Goal: Information Seeking & Learning: Learn about a topic

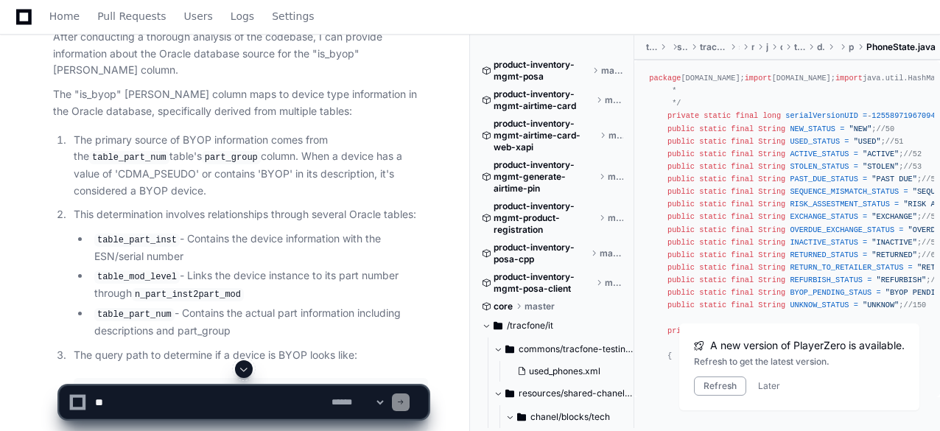
scroll to position [9632, 0]
click at [147, 401] on textarea at bounding box center [210, 402] width 237 height 32
paste textarea "**********"
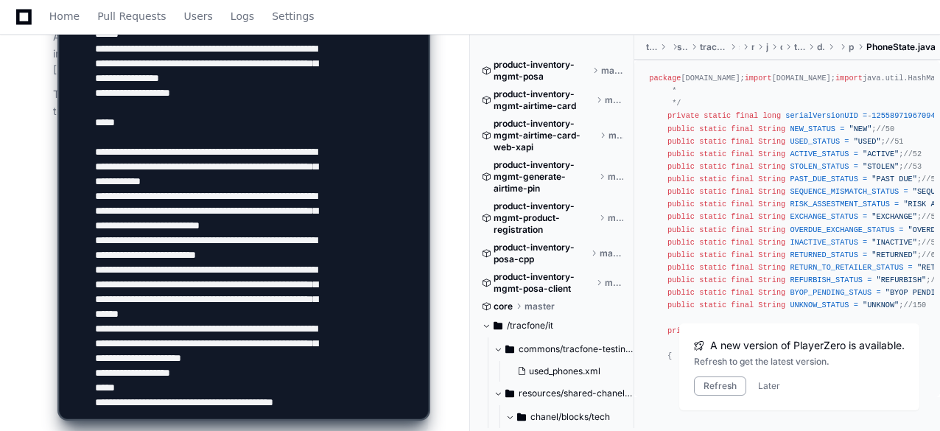
scroll to position [2318, 0]
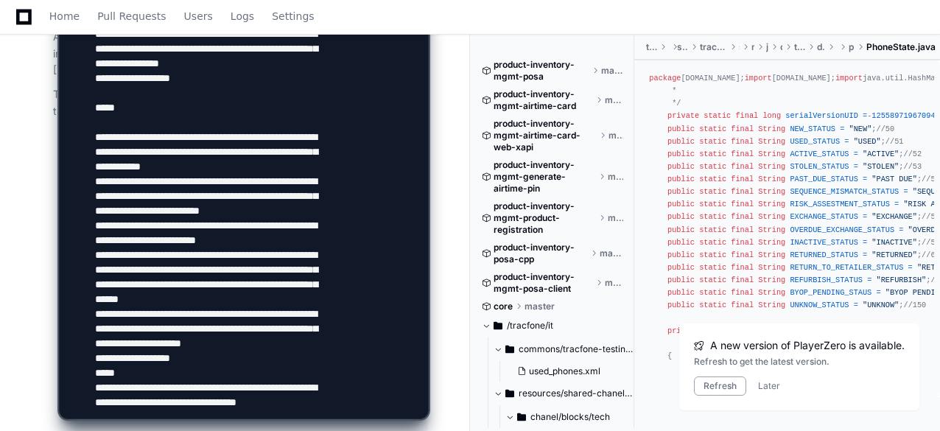
type textarea "**********"
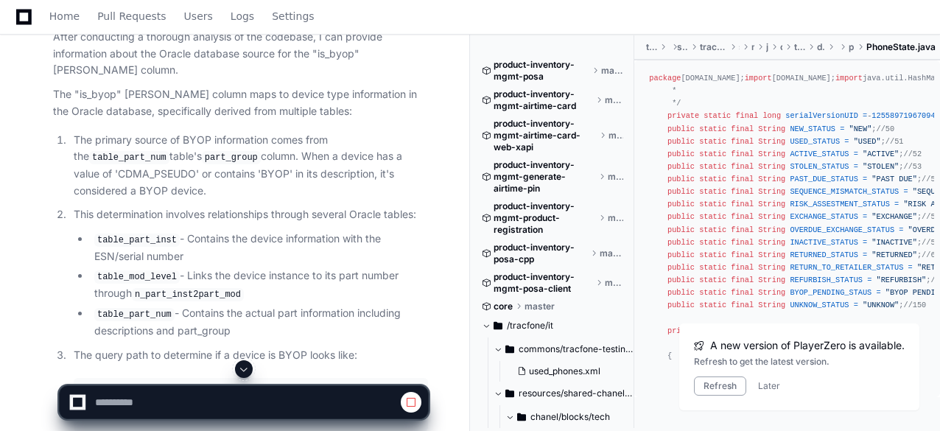
scroll to position [9663, 0]
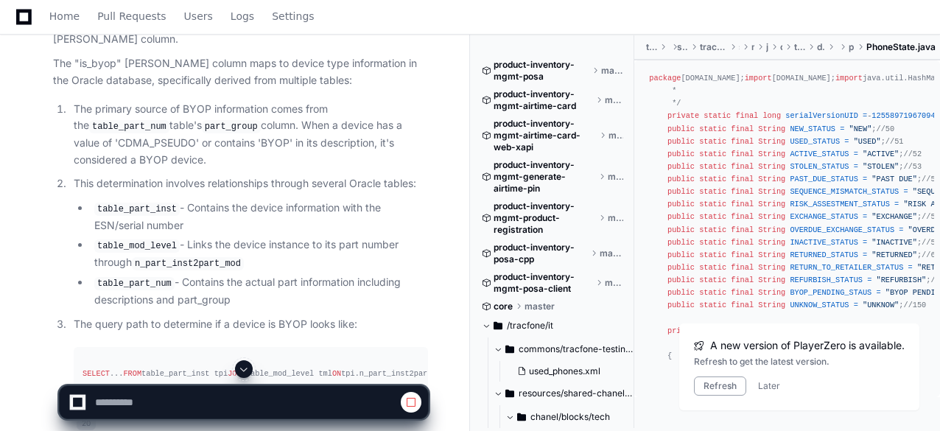
click at [245, 369] on span at bounding box center [244, 369] width 12 height 12
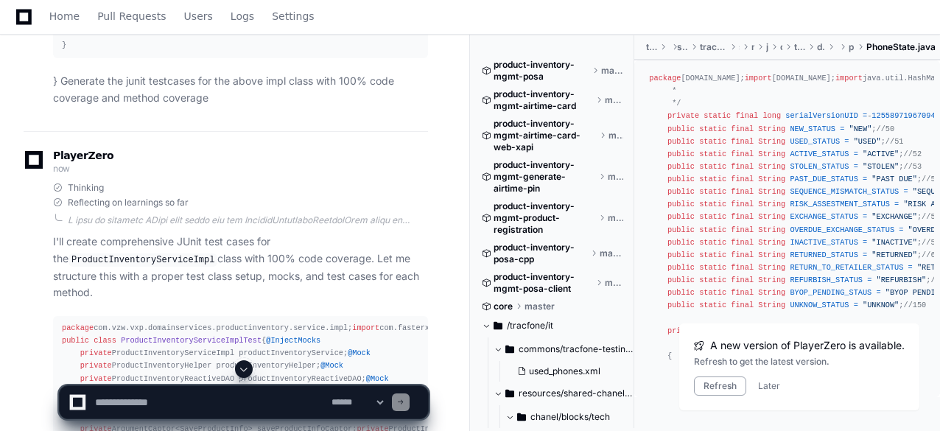
click at [245, 369] on span at bounding box center [244, 369] width 12 height 12
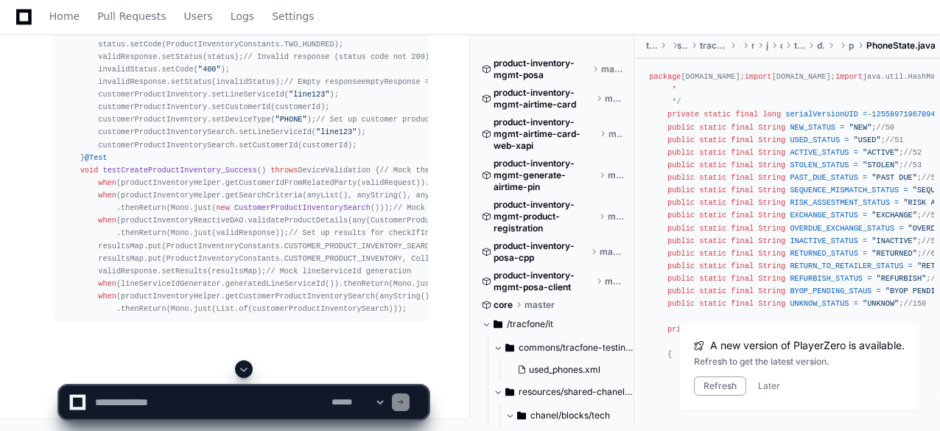
click at [245, 369] on span at bounding box center [244, 369] width 12 height 12
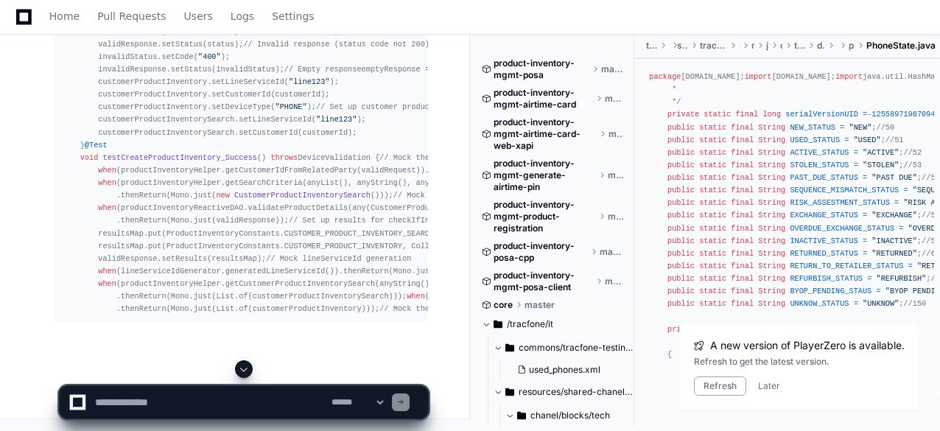
click at [245, 367] on span at bounding box center [244, 369] width 12 height 12
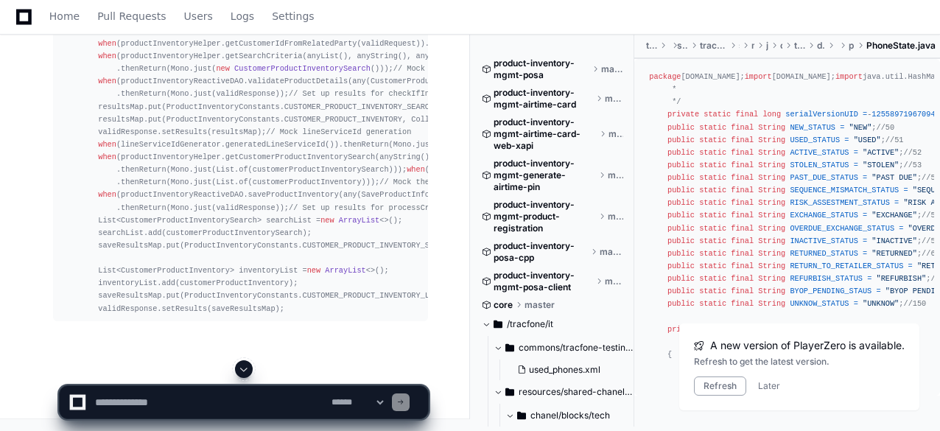
click at [249, 365] on span at bounding box center [244, 369] width 12 height 12
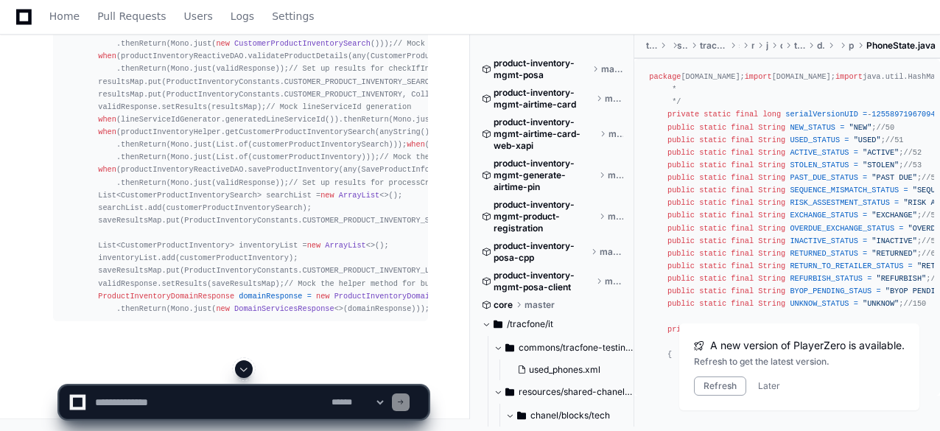
click at [244, 370] on span at bounding box center [244, 369] width 12 height 12
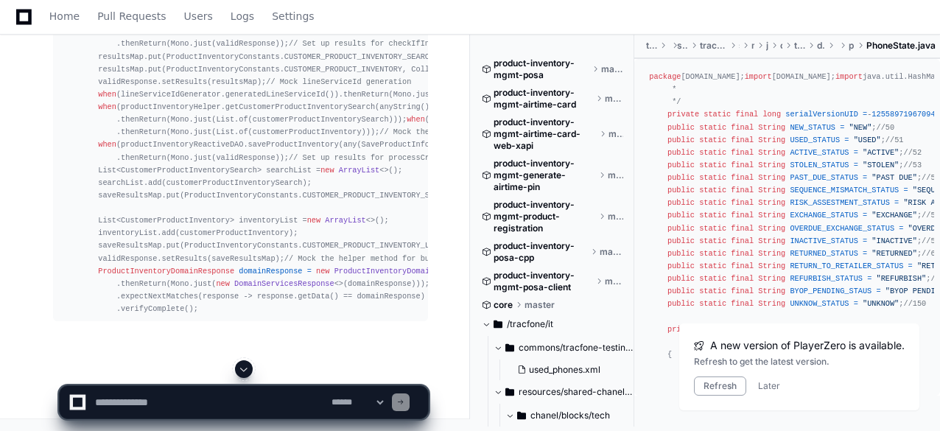
click at [244, 370] on span at bounding box center [244, 369] width 12 height 12
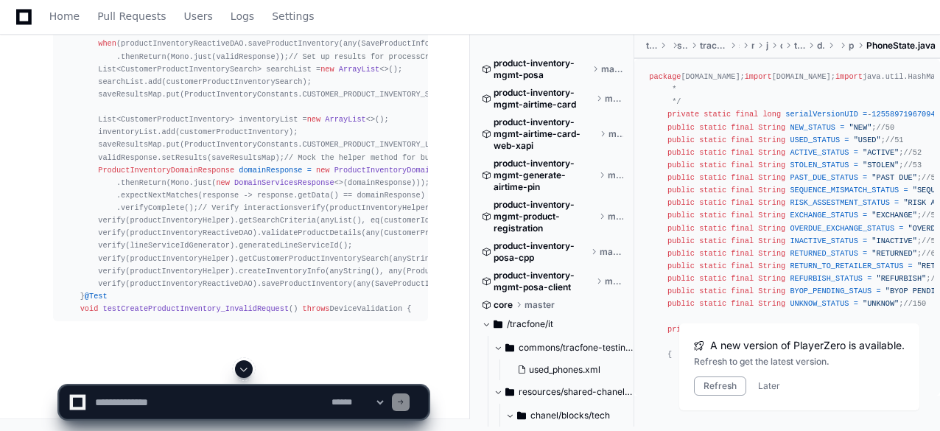
click at [243, 374] on span at bounding box center [244, 369] width 12 height 12
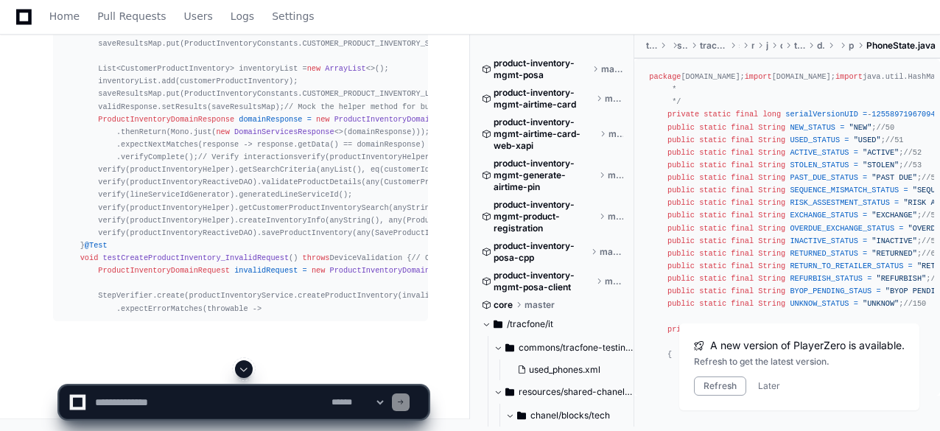
click at [246, 364] on span at bounding box center [244, 369] width 12 height 12
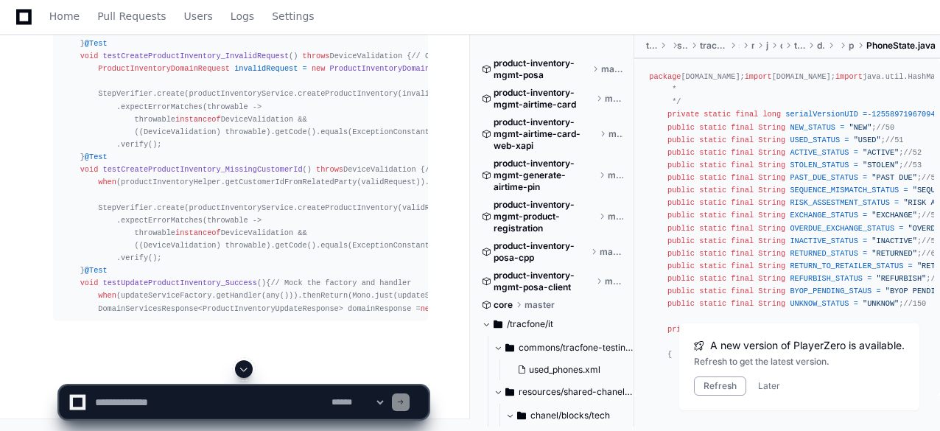
click at [246, 364] on span at bounding box center [244, 369] width 12 height 12
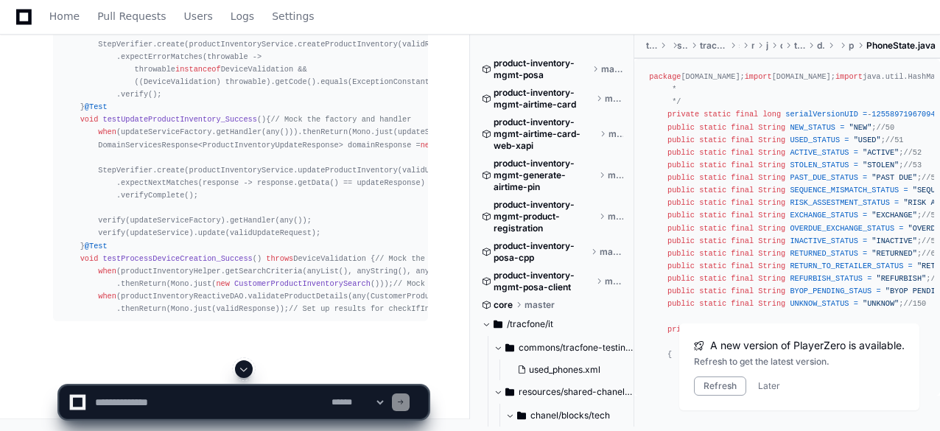
click at [245, 375] on span at bounding box center [244, 369] width 12 height 12
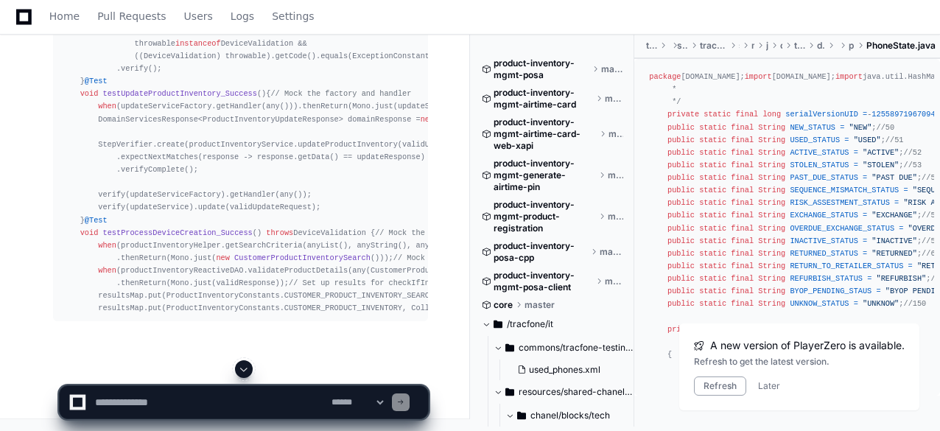
click at [245, 369] on span at bounding box center [244, 369] width 12 height 12
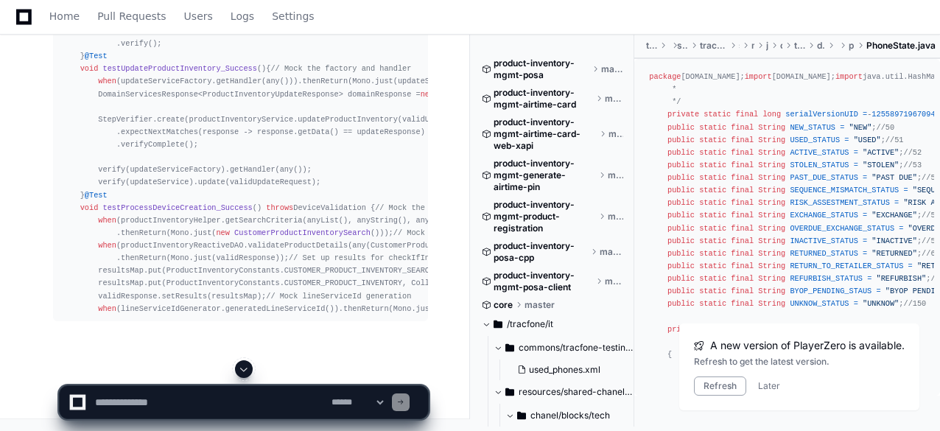
click at [238, 368] on button at bounding box center [244, 369] width 18 height 18
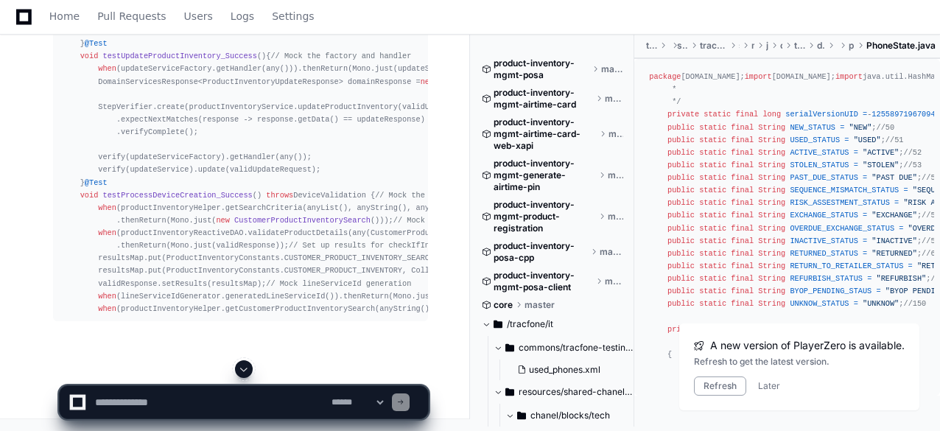
click at [245, 366] on span at bounding box center [244, 369] width 12 height 12
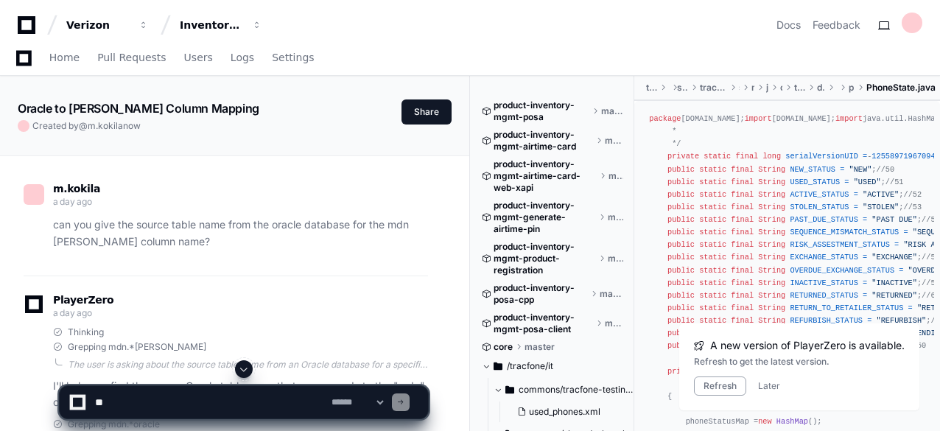
scroll to position [17577, 0]
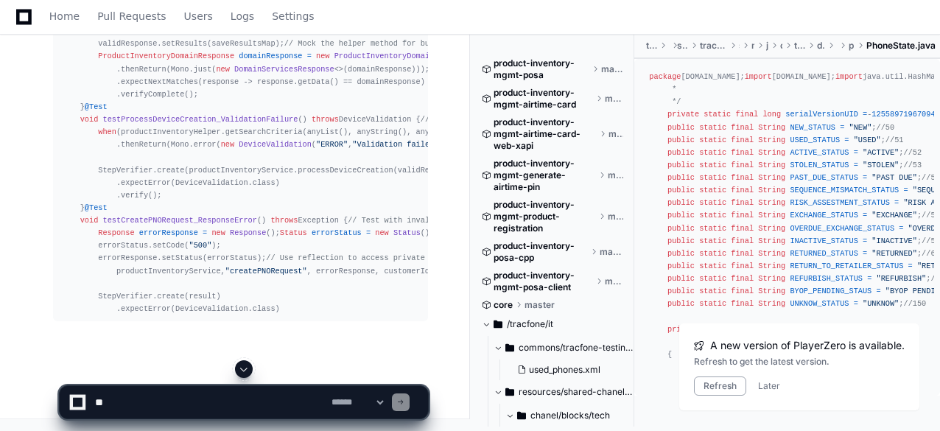
click at [245, 366] on span at bounding box center [244, 369] width 12 height 12
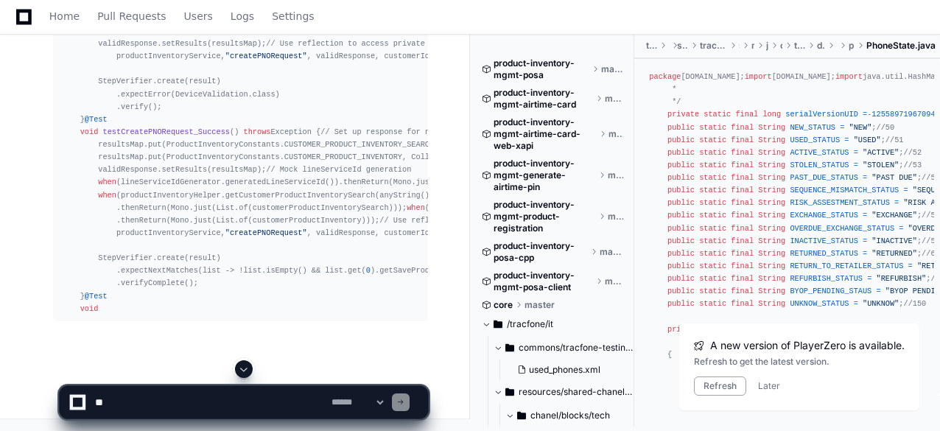
click at [245, 366] on span at bounding box center [244, 369] width 12 height 12
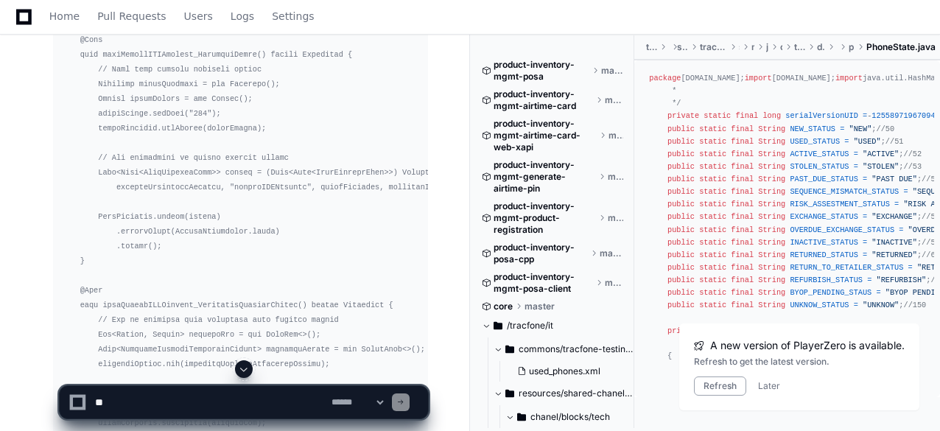
click at [242, 369] on span at bounding box center [244, 369] width 12 height 12
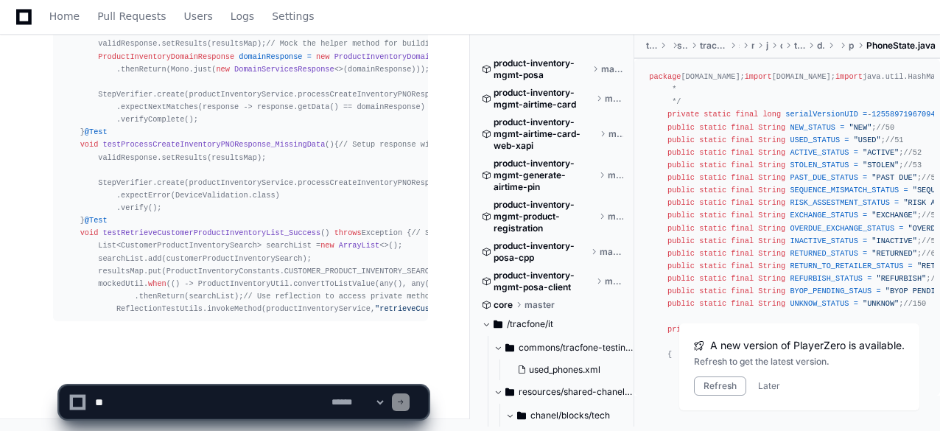
scroll to position [20554, 0]
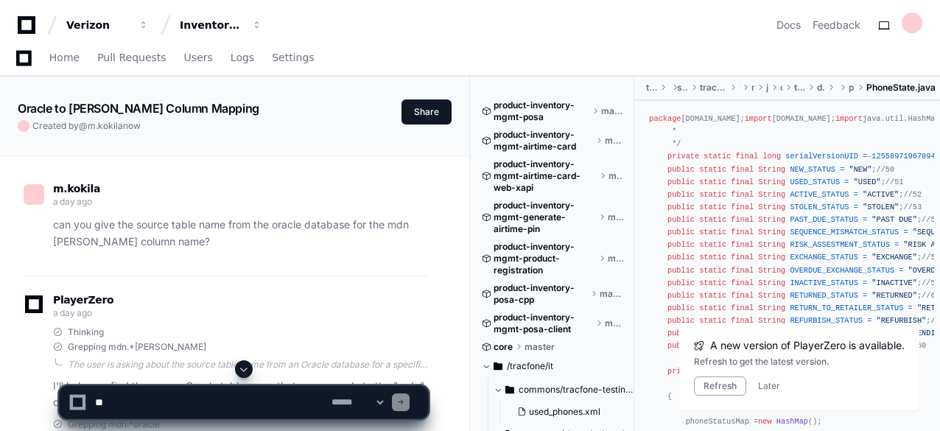
scroll to position [20554, 0]
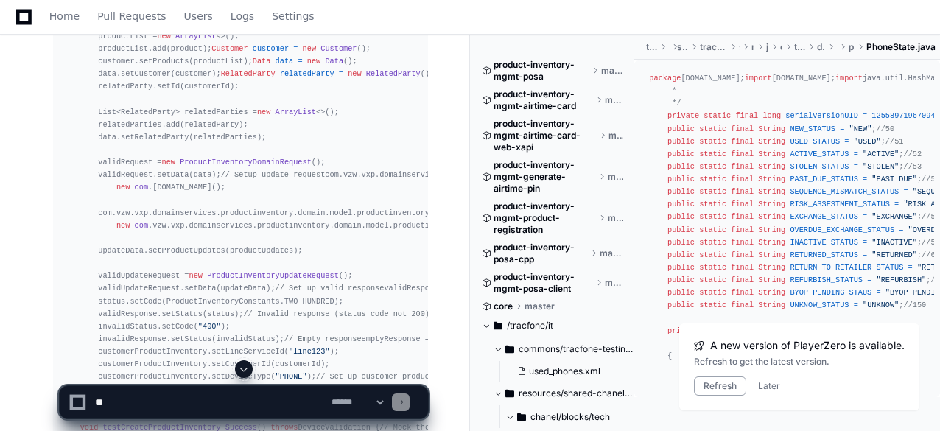
scroll to position [13656, 0]
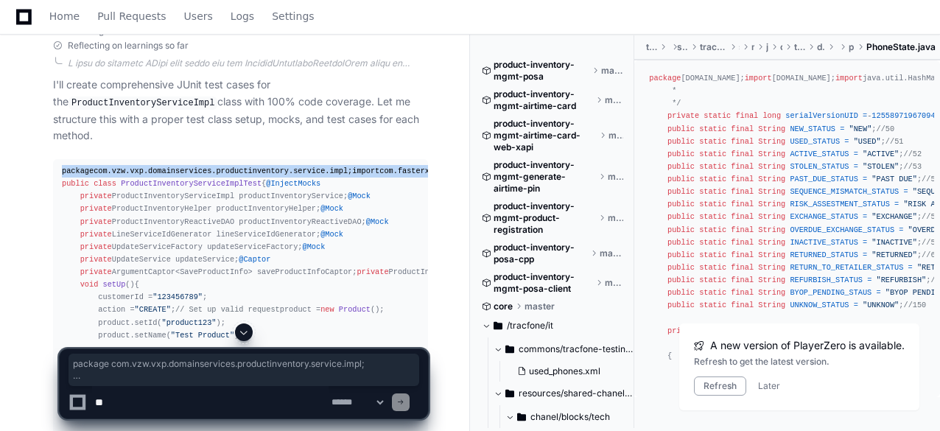
drag, startPoint x: 60, startPoint y: 278, endPoint x: 273, endPoint y: 304, distance: 214.6
click at [249, 332] on span at bounding box center [244, 332] width 12 height 12
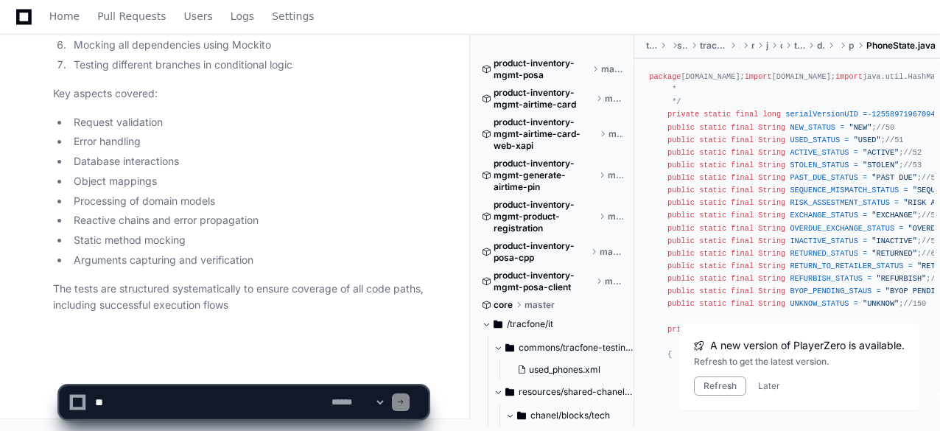
click at [193, 94] on p "Key aspects covered:" at bounding box center [240, 93] width 375 height 17
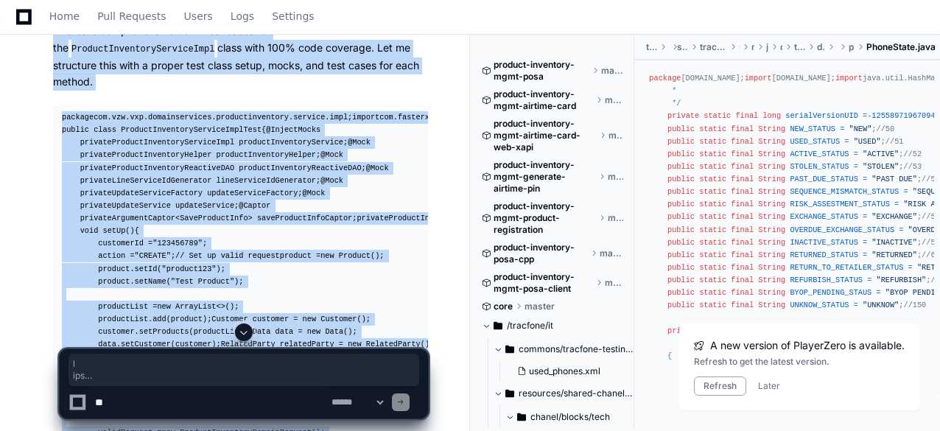
scroll to position [13606, 0]
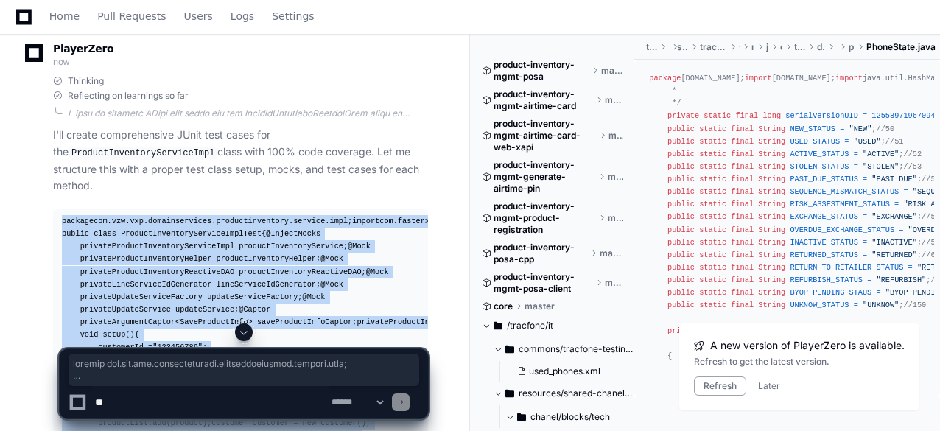
drag, startPoint x: 67, startPoint y: 161, endPoint x: 52, endPoint y: 321, distance: 159.9
copy div "package com.vzw.vxp.domainservices.productinventory.service.impl; import com.fa…"
